Goal: Information Seeking & Learning: Check status

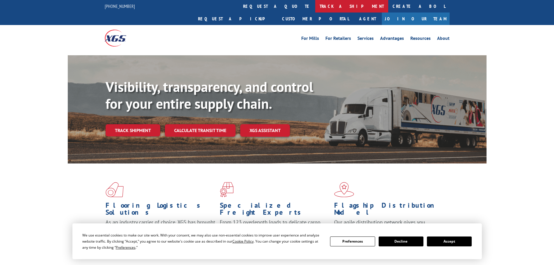
click at [315, 6] on link "track a shipment" at bounding box center [351, 6] width 73 height 13
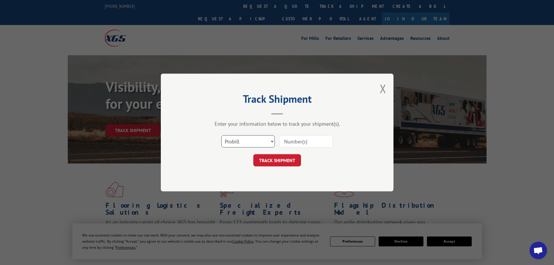
click at [247, 140] on select "Select category... Probill BOL PO" at bounding box center [247, 141] width 53 height 12
select select "po"
click at [221, 135] on select "Select category... Probill BOL PO" at bounding box center [247, 141] width 53 height 12
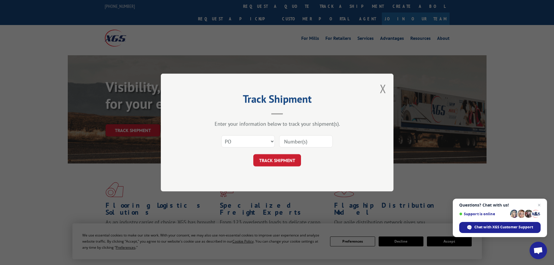
click at [307, 141] on input at bounding box center [305, 141] width 53 height 12
paste input "295008071"
type input "295008071"
click at [290, 158] on button "TRACK SHIPMENT" at bounding box center [277, 160] width 48 height 12
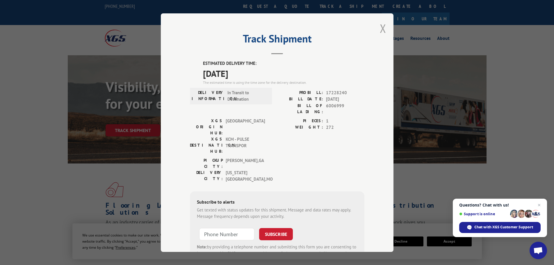
click at [380, 29] on button "Close modal" at bounding box center [383, 28] width 6 height 15
